Goal: Task Accomplishment & Management: Manage account settings

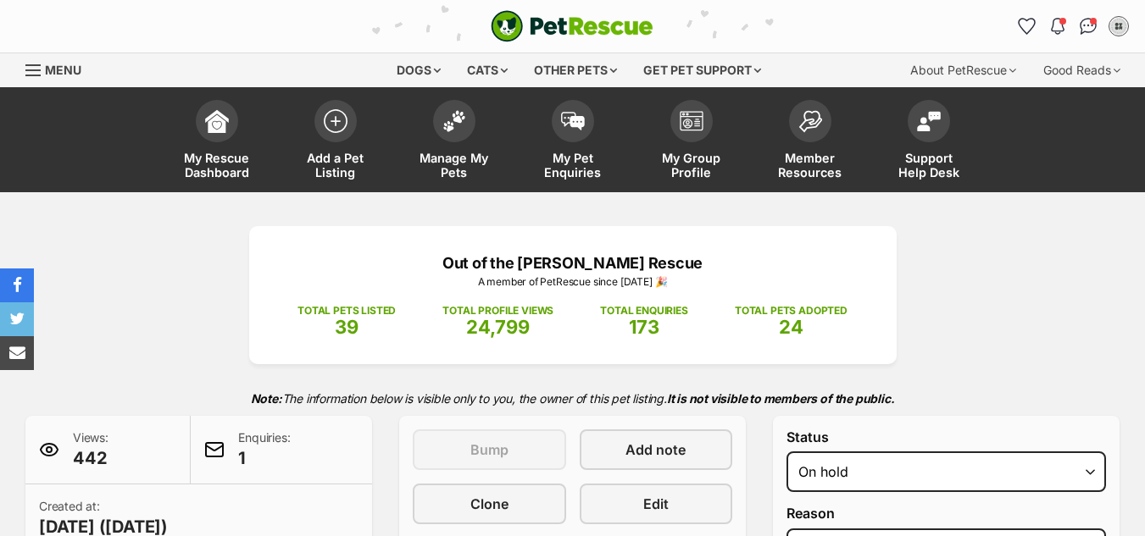
select select "adoption_pending"
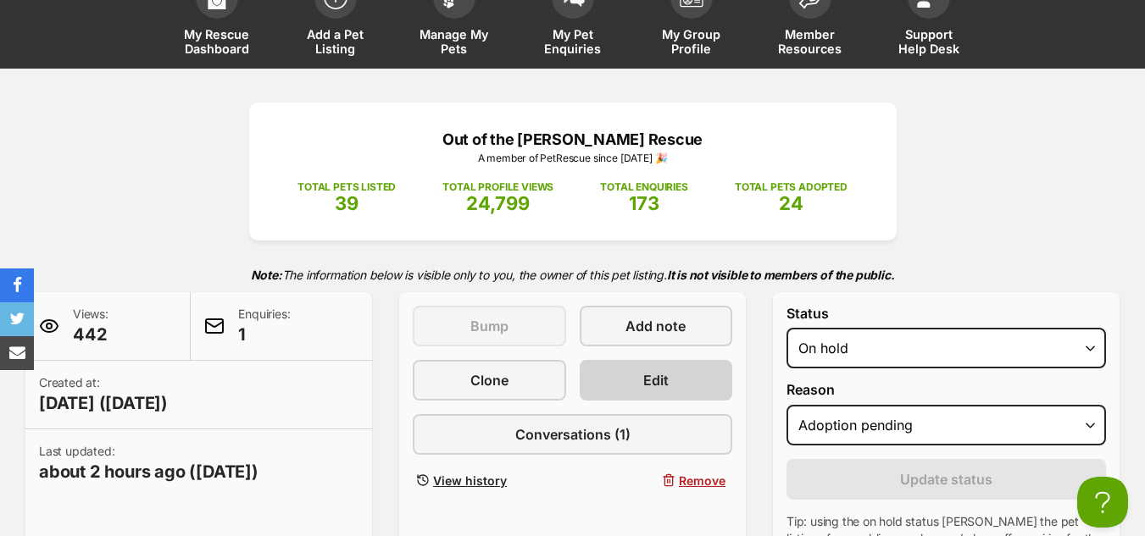
scroll to position [125, 0]
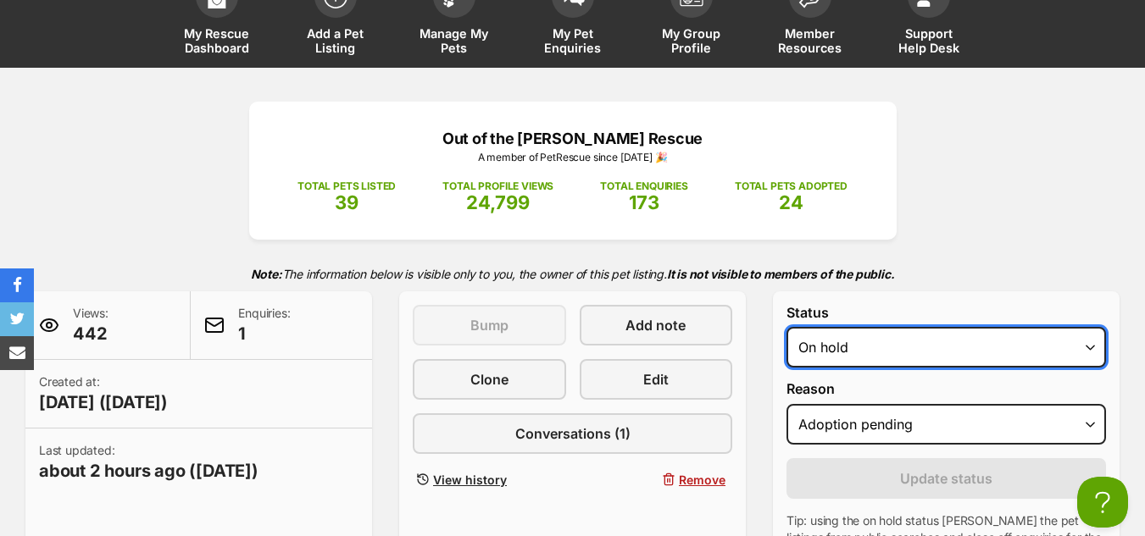
click at [833, 355] on select "Draft - not available as listing has enquires Available On hold Adopted" at bounding box center [945, 347] width 319 height 41
select select "rehomed"
click at [786, 327] on select "Draft - not available as listing has enquires Available On hold Adopted" at bounding box center [945, 347] width 319 height 41
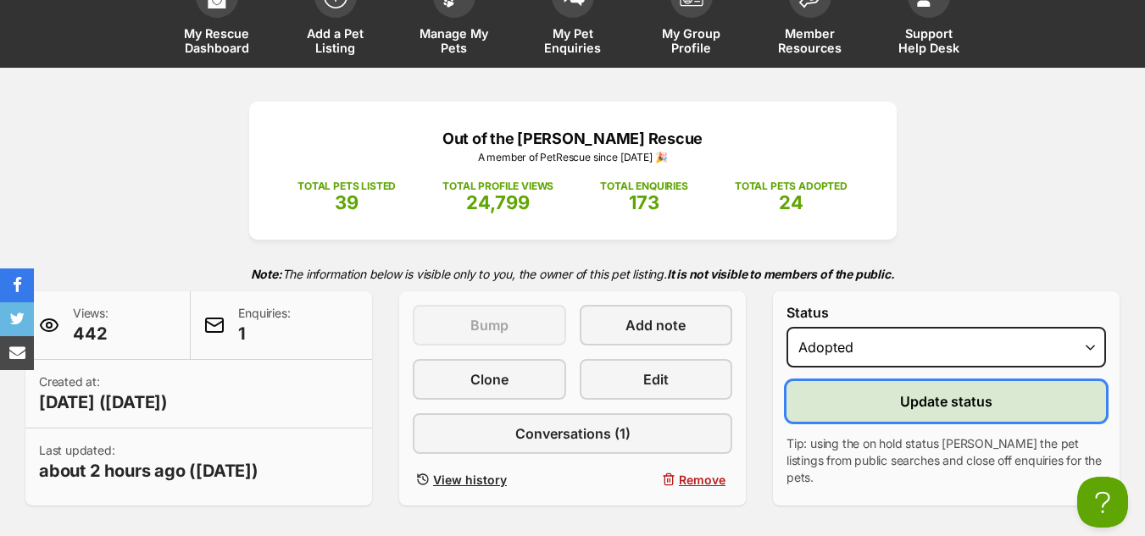
click at [884, 410] on button "Update status" at bounding box center [945, 401] width 319 height 41
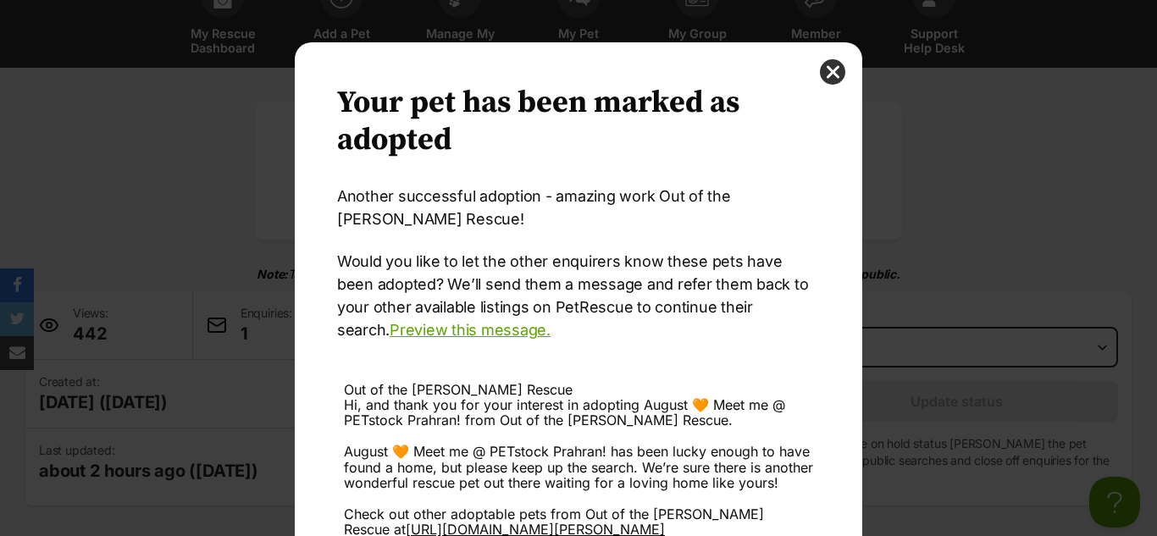
scroll to position [206, 0]
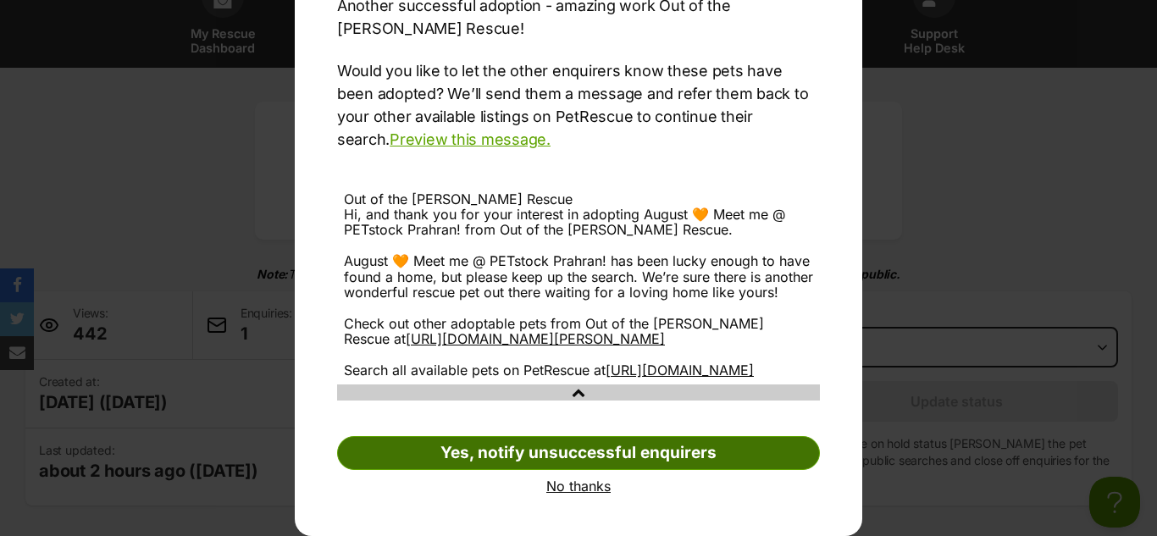
click at [585, 454] on link "Yes, notify unsuccessful enquirers" at bounding box center [578, 453] width 483 height 34
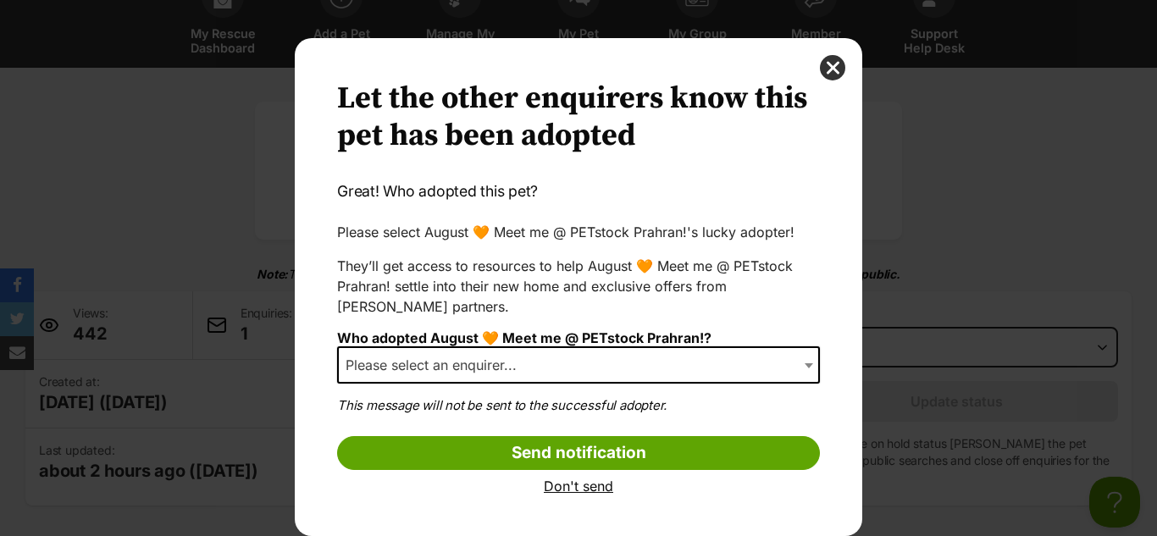
scroll to position [4, 0]
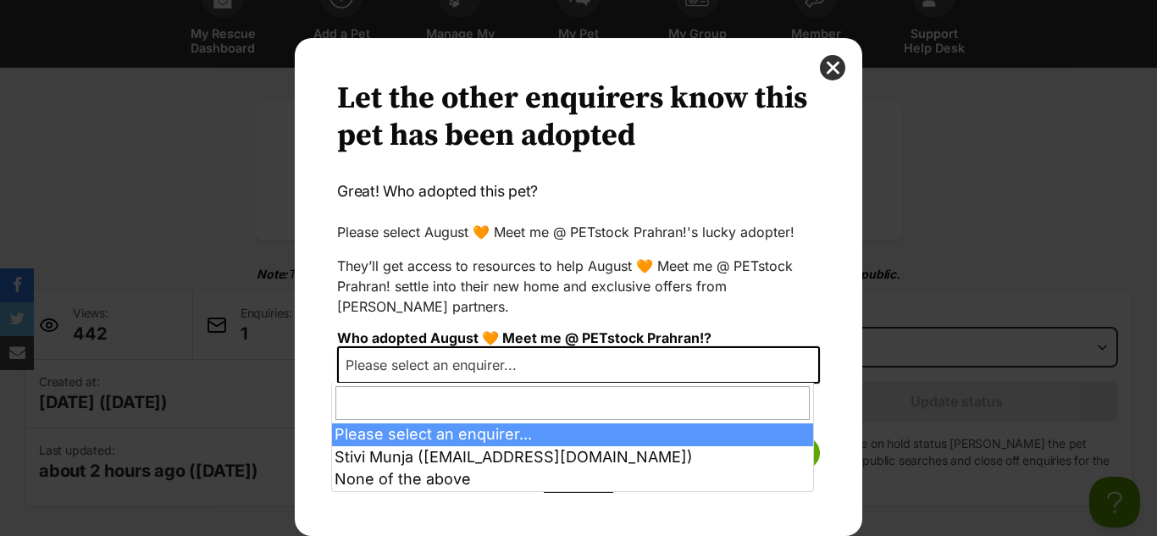
click at [508, 363] on span "Please select an enquirer..." at bounding box center [436, 365] width 195 height 24
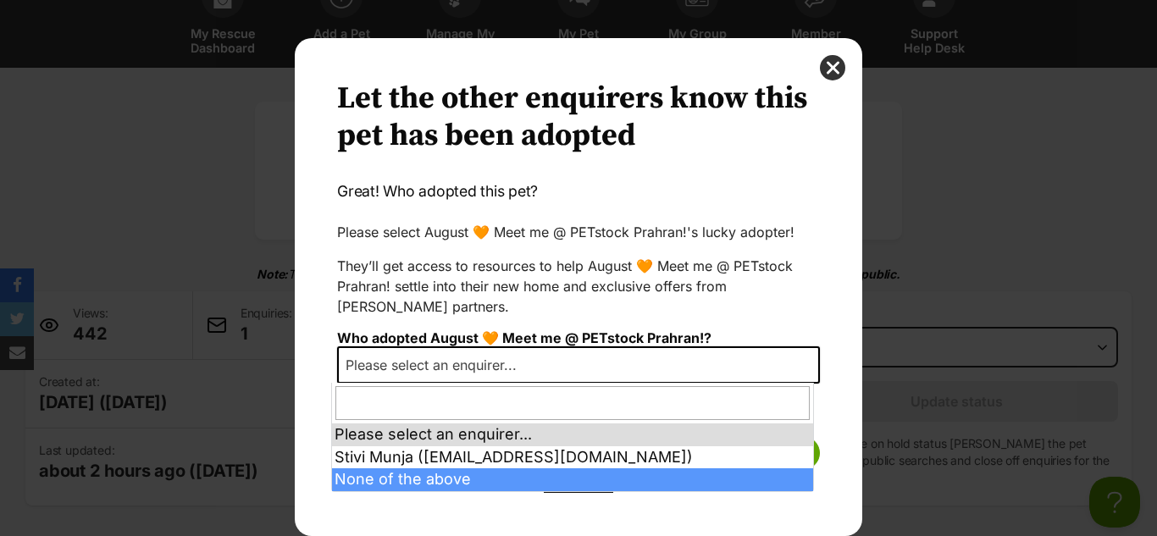
select select "other"
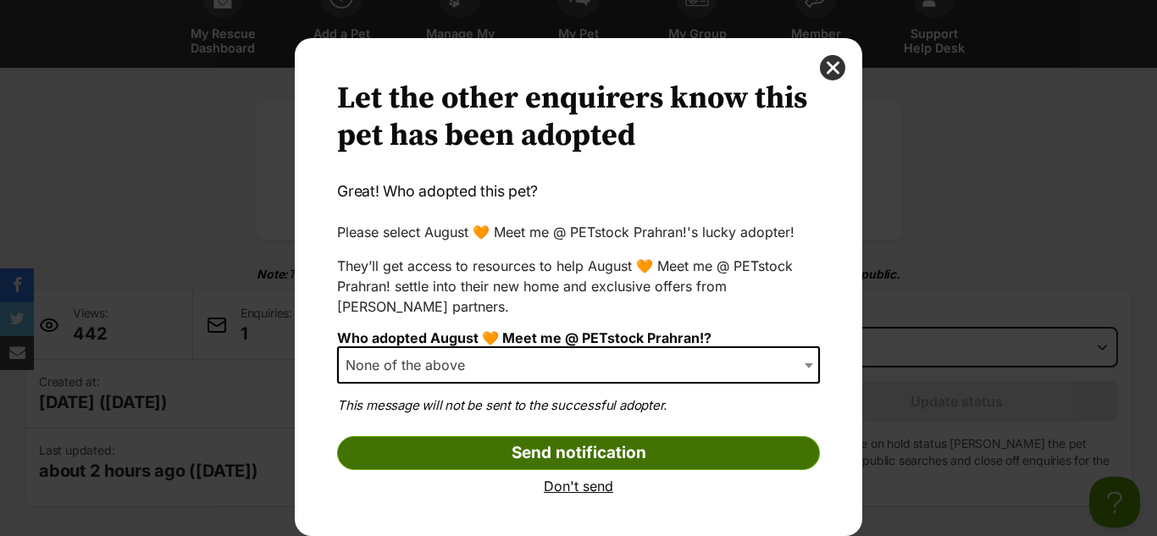
click at [524, 453] on input "Send notification" at bounding box center [578, 453] width 483 height 34
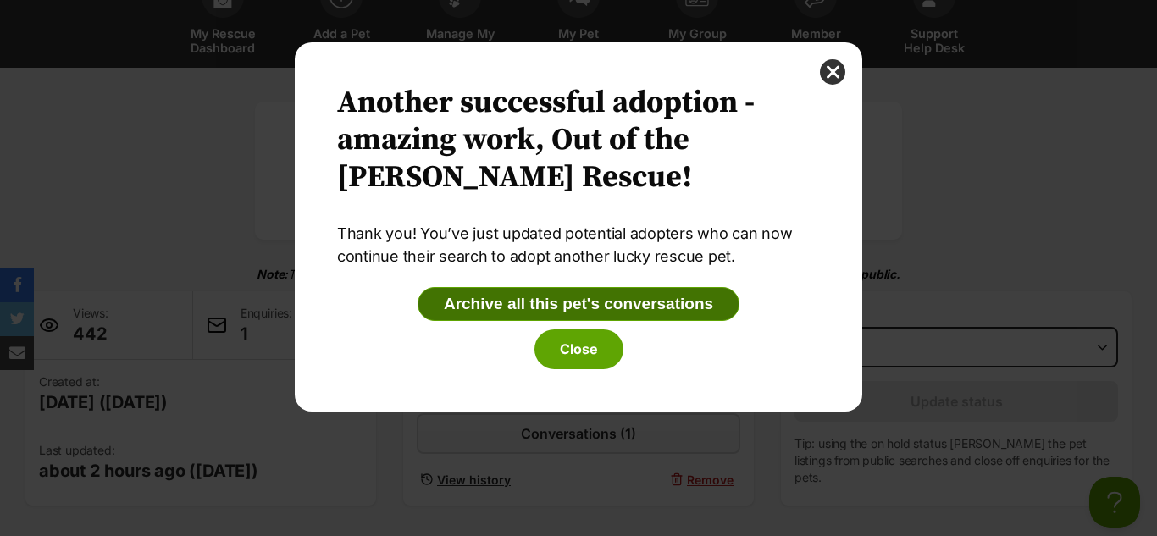
click at [472, 300] on button "Archive all this pet's conversations" at bounding box center [579, 304] width 322 height 34
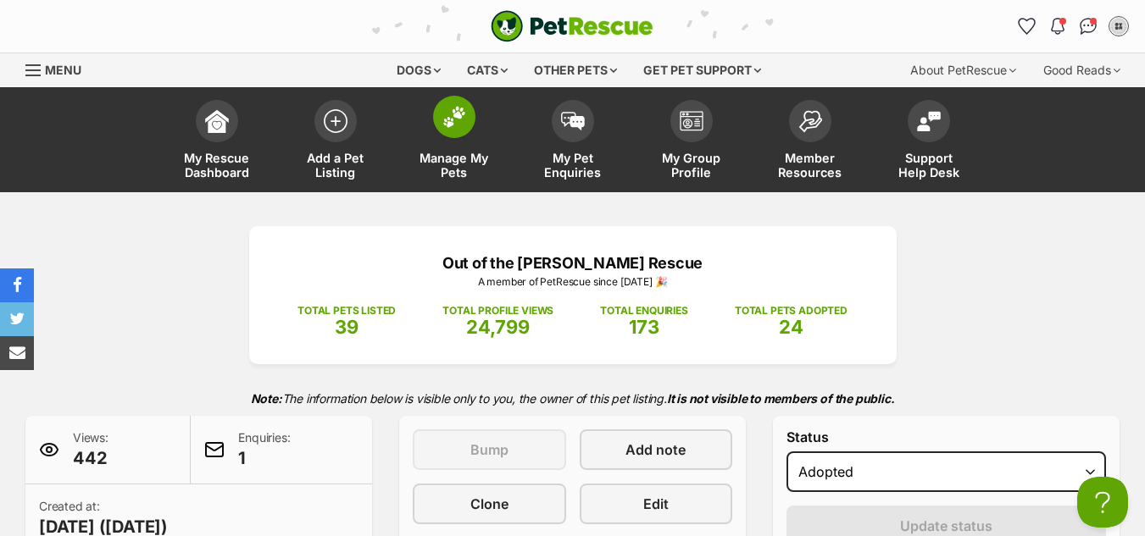
click at [452, 130] on span at bounding box center [454, 117] width 42 height 42
